Goal: Task Accomplishment & Management: Manage account settings

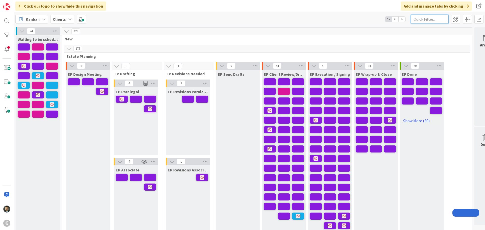
click at [428, 21] on input "text" at bounding box center [429, 19] width 38 height 9
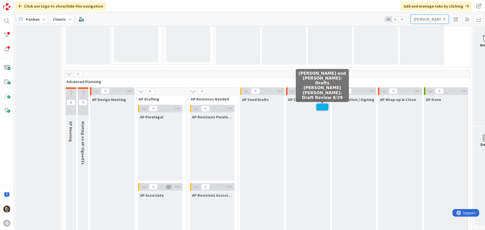
type input "[PERSON_NAME]"
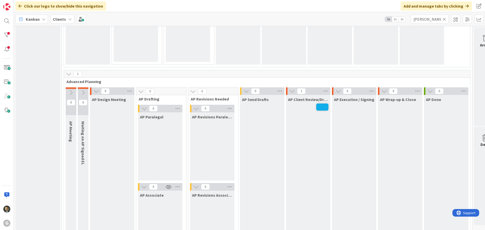
click at [319, 109] on span at bounding box center [322, 107] width 12 height 7
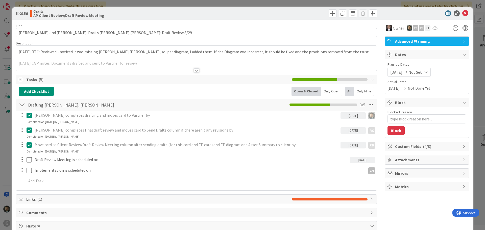
click at [18, 52] on div "[DATE] RTC: Reviewed - noticed it was missing [PERSON_NAME] [PERSON_NAME], so, …" at bounding box center [196, 58] width 360 height 25
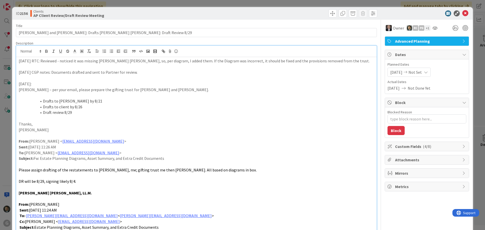
click at [263, 3] on div "ID 2156 Clients AP Client Review/Draft Review Meeting Title 61 / 128 [PERSON_NA…" at bounding box center [242, 115] width 485 height 230
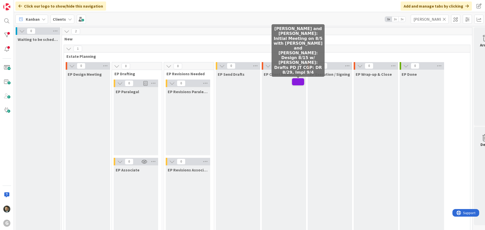
click at [294, 82] on span at bounding box center [298, 81] width 12 height 7
type textarea "x"
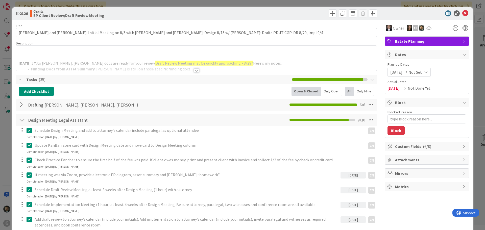
click at [25, 56] on p at bounding box center [196, 58] width 355 height 6
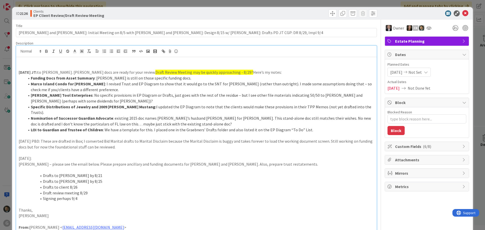
click at [26, 61] on p at bounding box center [196, 61] width 355 height 6
click at [328, 13] on span at bounding box center [332, 13] width 8 height 8
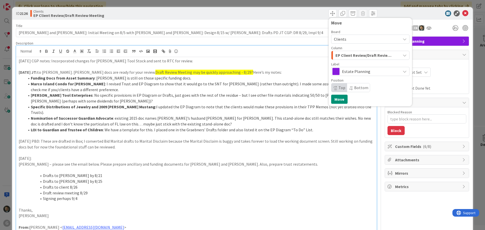
click at [346, 54] on span "EP Client Review/Draft Review Meeting" at bounding box center [364, 55] width 58 height 7
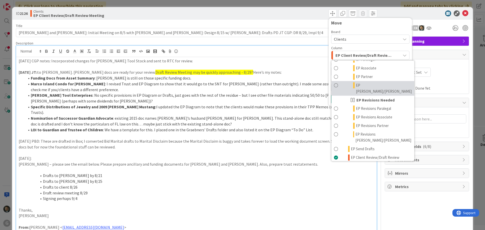
scroll to position [50, 0]
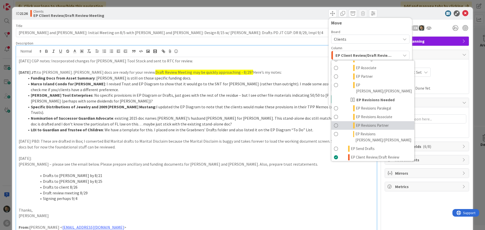
click at [356, 122] on span "EP Revisions Partner" at bounding box center [372, 125] width 33 height 6
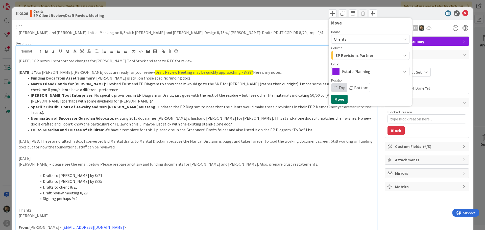
click at [334, 95] on button "Move" at bounding box center [339, 99] width 16 height 9
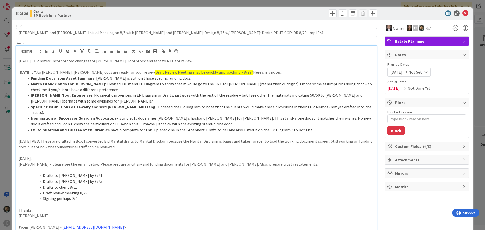
type textarea "x"
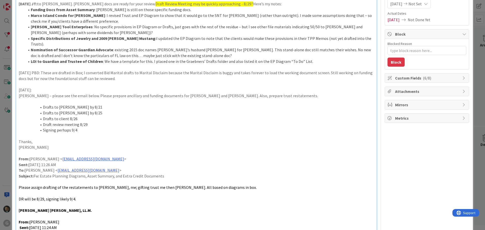
scroll to position [278, 0]
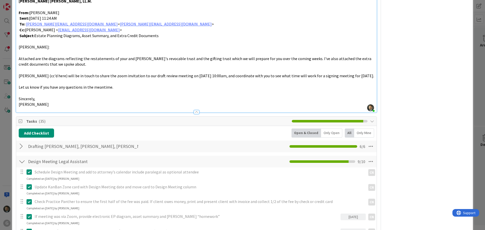
click at [20, 142] on div at bounding box center [22, 146] width 7 height 9
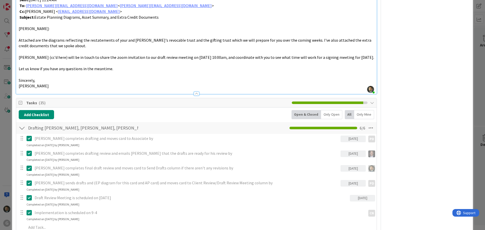
scroll to position [379, 0]
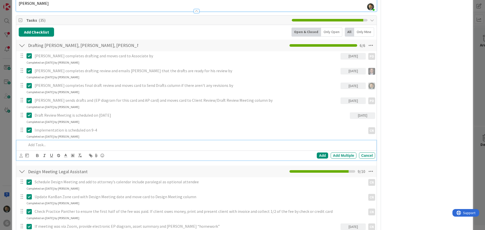
click at [74, 142] on div at bounding box center [199, 144] width 350 height 9
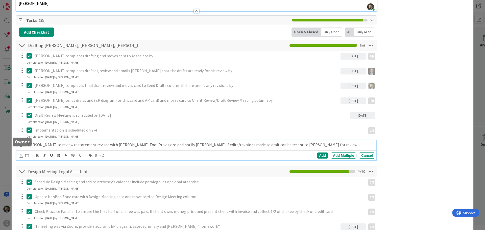
click at [20, 154] on icon at bounding box center [20, 156] width 3 height 4
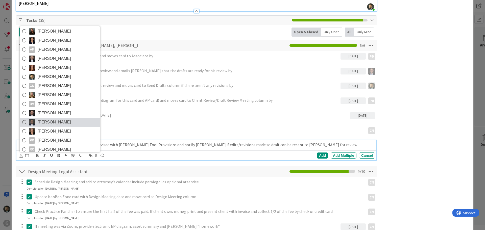
scroll to position [27, 0]
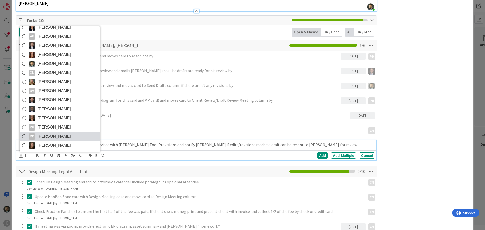
click at [47, 133] on span "[PERSON_NAME]" at bounding box center [54, 137] width 33 height 8
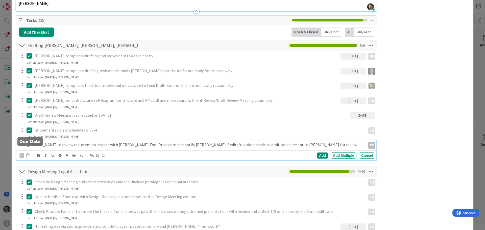
click at [29, 153] on icon at bounding box center [29, 155] width 4 height 4
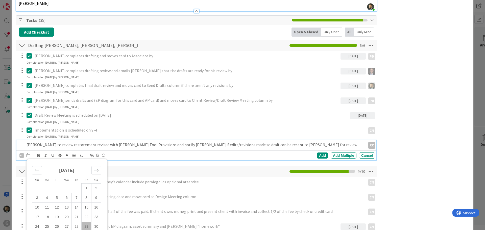
click at [85, 222] on td "29" at bounding box center [87, 227] width 10 height 10
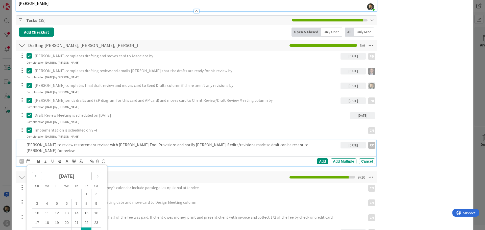
click at [100, 172] on div "Move forward to switch to the next month." at bounding box center [96, 176] width 10 height 8
click at [47, 189] on td "1" at bounding box center [47, 194] width 10 height 10
click at [317, 158] on div "Add" at bounding box center [322, 161] width 11 height 6
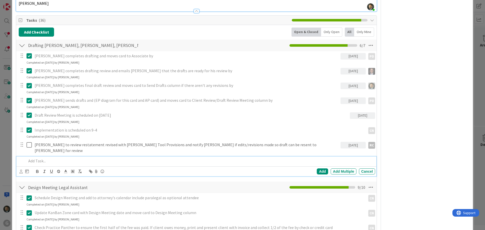
click at [144, 157] on div at bounding box center [199, 161] width 350 height 9
click at [21, 170] on icon at bounding box center [20, 172] width 3 height 4
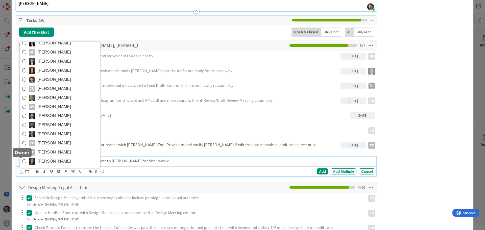
scroll to position [0, 0]
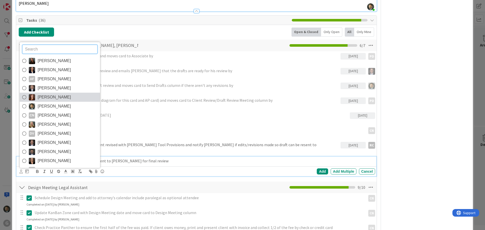
click at [54, 93] on link "[PERSON_NAME]" at bounding box center [60, 97] width 80 height 9
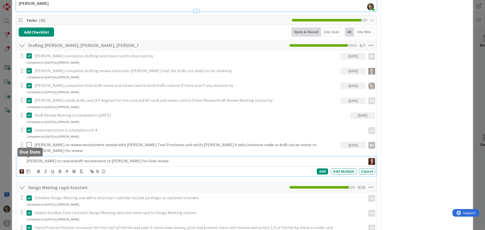
click at [22, 169] on img at bounding box center [21, 171] width 5 height 5
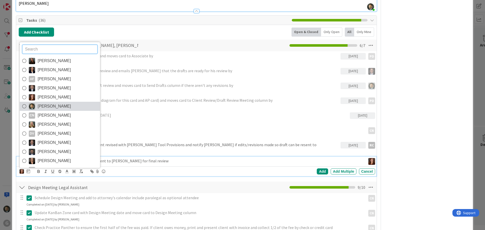
click at [50, 102] on span "[PERSON_NAME]" at bounding box center [54, 106] width 33 height 8
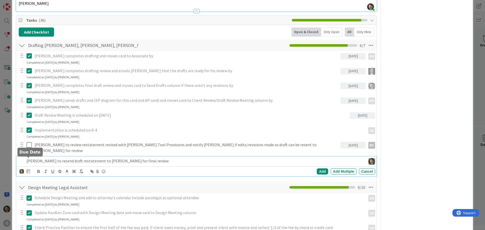
click at [29, 169] on icon at bounding box center [29, 171] width 4 height 4
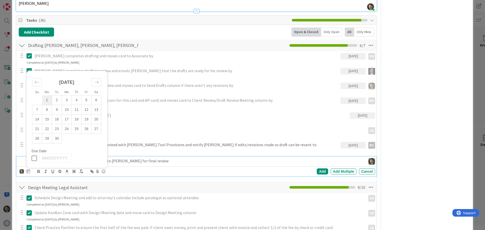
click at [49, 95] on td "1" at bounding box center [47, 100] width 10 height 10
click at [317, 168] on div "Add" at bounding box center [322, 171] width 11 height 6
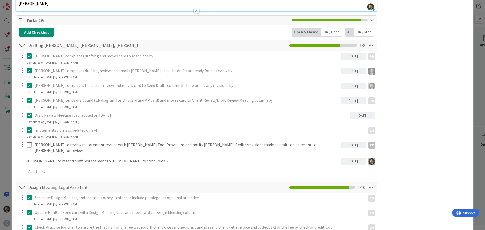
type textarea "x"
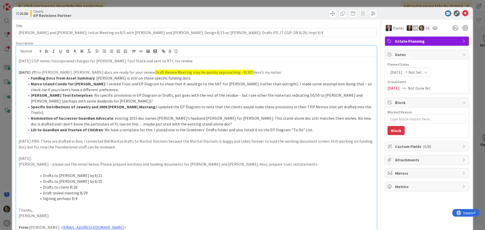
click at [258, 2] on div "ID 2126 Clients EP Revisions Partner Move Move Title 125 / 128 [PERSON_NAME] an…" at bounding box center [242, 115] width 485 height 230
